Goal: Use online tool/utility: Utilize a website feature to perform a specific function

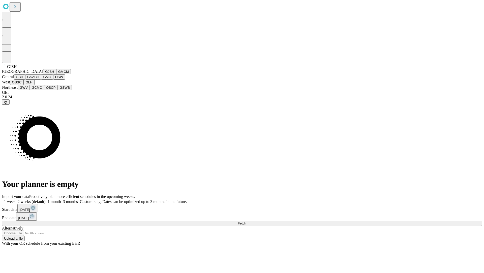
click at [43, 74] on button "GJSH" at bounding box center [49, 71] width 13 height 5
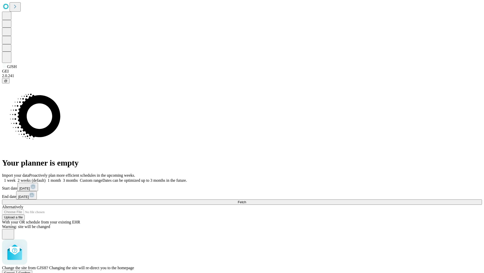
click at [31, 270] on span "Confirm" at bounding box center [25, 272] width 12 height 4
click at [46, 178] on label "2 weeks (default)" at bounding box center [31, 180] width 30 height 4
click at [246, 200] on span "Fetch" at bounding box center [242, 202] width 8 height 4
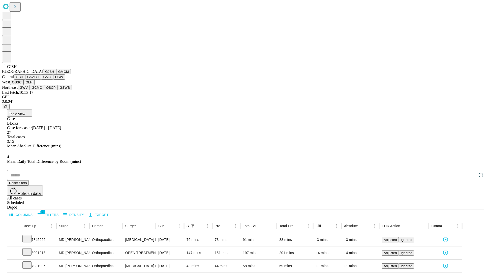
click at [56, 74] on button "GMCM" at bounding box center [63, 71] width 15 height 5
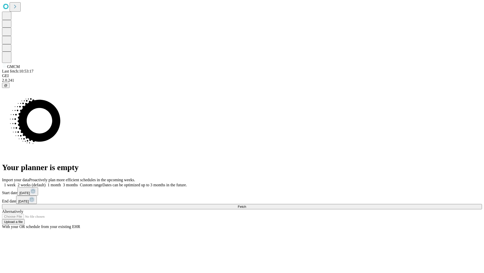
click at [46, 182] on label "2 weeks (default)" at bounding box center [31, 184] width 30 height 4
click at [246, 204] on span "Fetch" at bounding box center [242, 206] width 8 height 4
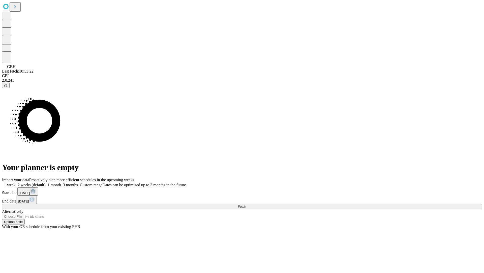
click at [46, 182] on label "2 weeks (default)" at bounding box center [31, 184] width 30 height 4
click at [246, 204] on span "Fetch" at bounding box center [242, 206] width 8 height 4
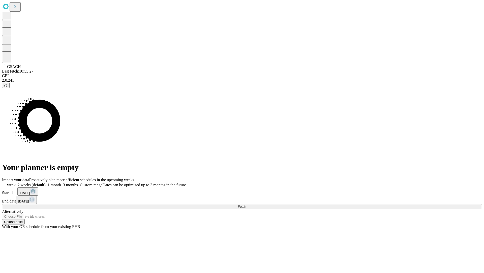
click at [46, 182] on label "2 weeks (default)" at bounding box center [31, 184] width 30 height 4
click at [246, 204] on span "Fetch" at bounding box center [242, 206] width 8 height 4
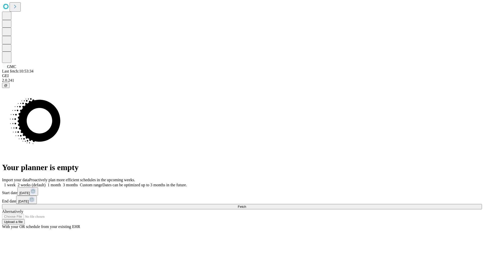
click at [46, 182] on label "2 weeks (default)" at bounding box center [31, 184] width 30 height 4
click at [246, 204] on span "Fetch" at bounding box center [242, 206] width 8 height 4
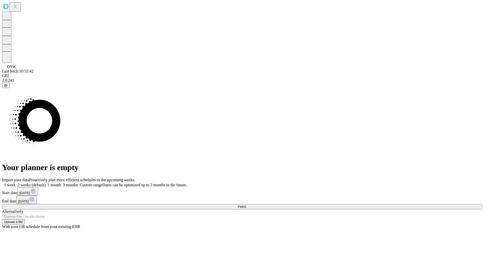
click at [46, 182] on label "2 weeks (default)" at bounding box center [31, 184] width 30 height 4
click at [246, 204] on span "Fetch" at bounding box center [242, 206] width 8 height 4
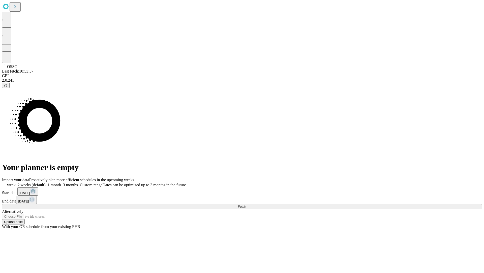
click at [46, 182] on label "2 weeks (default)" at bounding box center [31, 184] width 30 height 4
click at [246, 204] on span "Fetch" at bounding box center [242, 206] width 8 height 4
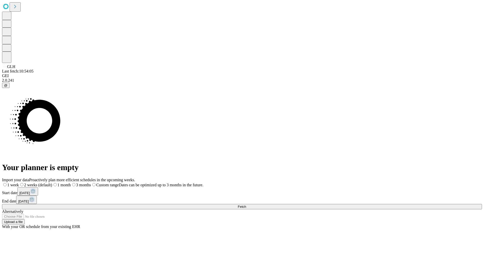
click at [52, 182] on label "2 weeks (default)" at bounding box center [35, 184] width 33 height 4
click at [246, 204] on span "Fetch" at bounding box center [242, 206] width 8 height 4
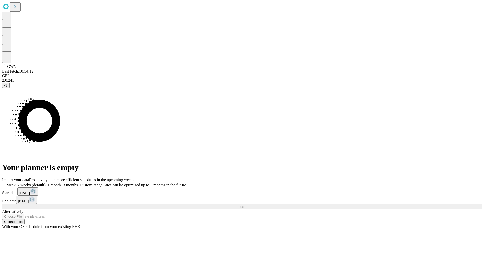
click at [46, 182] on label "2 weeks (default)" at bounding box center [31, 184] width 30 height 4
click at [246, 204] on span "Fetch" at bounding box center [242, 206] width 8 height 4
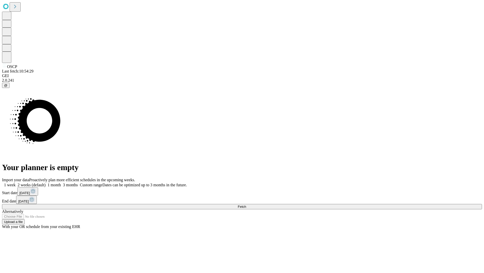
click at [46, 182] on label "2 weeks (default)" at bounding box center [31, 184] width 30 height 4
click at [246, 204] on span "Fetch" at bounding box center [242, 206] width 8 height 4
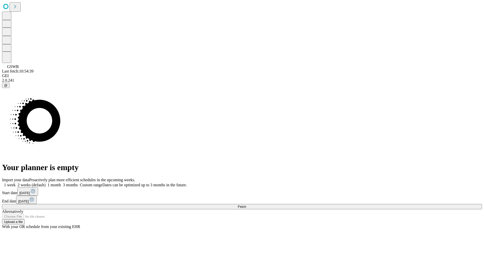
click at [46, 182] on label "2 weeks (default)" at bounding box center [31, 184] width 30 height 4
click at [246, 204] on span "Fetch" at bounding box center [242, 206] width 8 height 4
